Goal: Find specific page/section: Find specific page/section

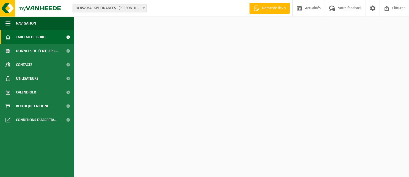
click at [105, 9] on span "10-852064 - SPF FINANCES - [PERSON_NAME] 1 - [PERSON_NAME]" at bounding box center [110, 8] width 74 height 8
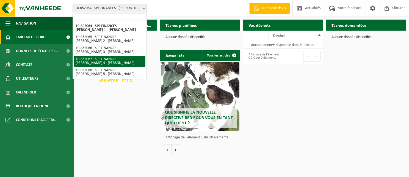
select select "96941"
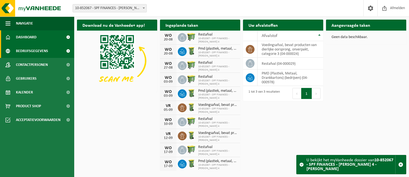
click at [32, 54] on span "Bedrijfsgegevens" at bounding box center [32, 51] width 32 height 14
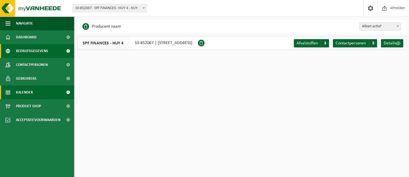
click at [32, 90] on span "Kalender" at bounding box center [24, 92] width 17 height 14
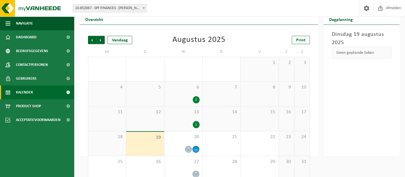
scroll to position [27, 0]
